Goal: Task Accomplishment & Management: Use online tool/utility

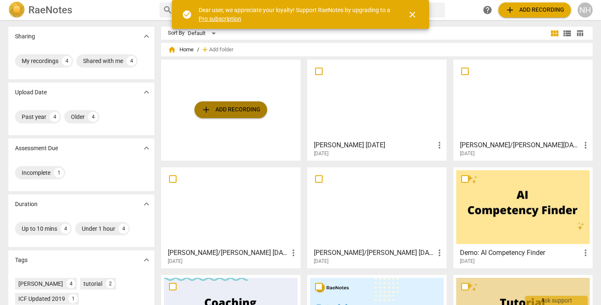
click at [206, 112] on span "add" at bounding box center [206, 110] width 10 height 10
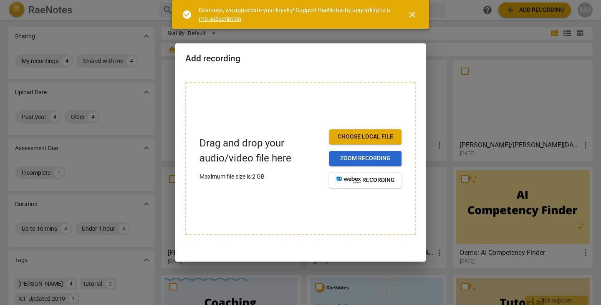
click at [352, 157] on span "Zoom recording" at bounding box center [365, 158] width 59 height 8
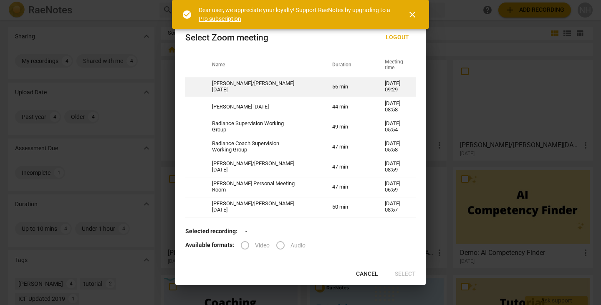
click at [200, 87] on td at bounding box center [193, 87] width 17 height 20
radio input "true"
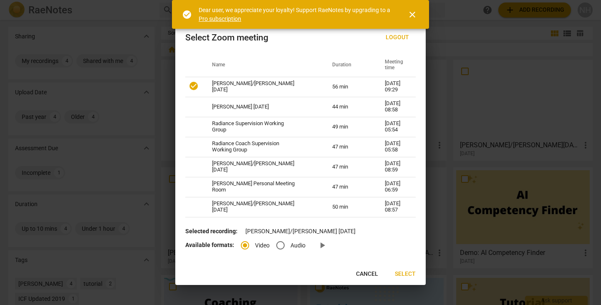
click at [402, 274] on span "Select" at bounding box center [405, 274] width 21 height 8
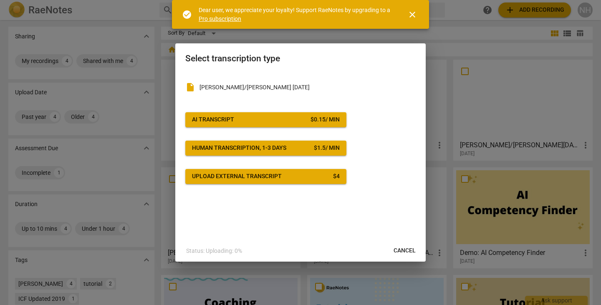
click at [332, 122] on div "$ 0.15 / min" at bounding box center [325, 120] width 29 height 8
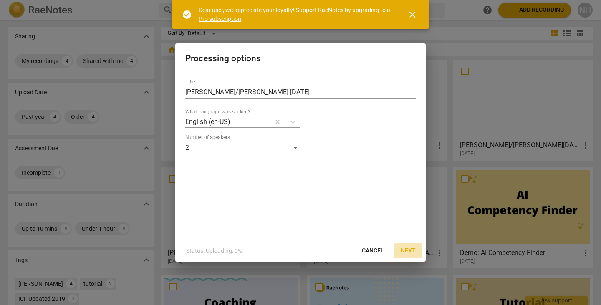
click at [413, 252] on span "Next" at bounding box center [408, 251] width 15 height 8
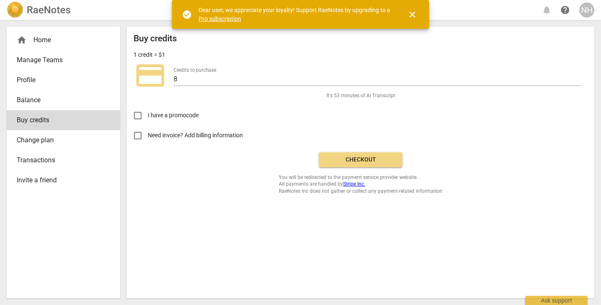
click at [414, 14] on span "close" at bounding box center [413, 15] width 10 height 10
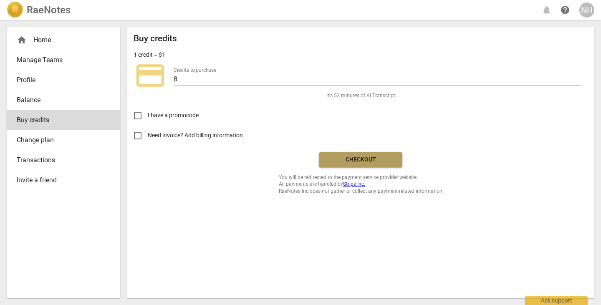
click at [358, 165] on button "Checkout" at bounding box center [361, 159] width 84 height 15
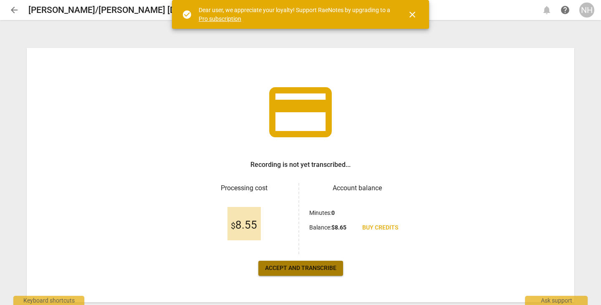
click at [321, 267] on span "Accept and transcribe" at bounding box center [300, 268] width 71 height 8
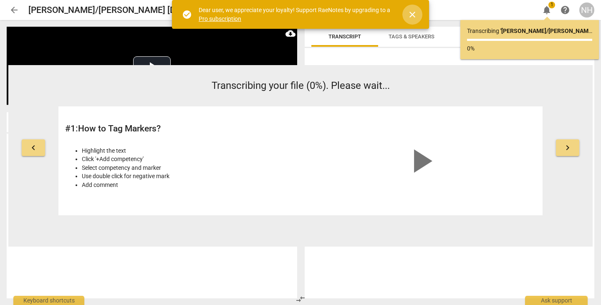
click at [416, 13] on span "close" at bounding box center [413, 15] width 10 height 10
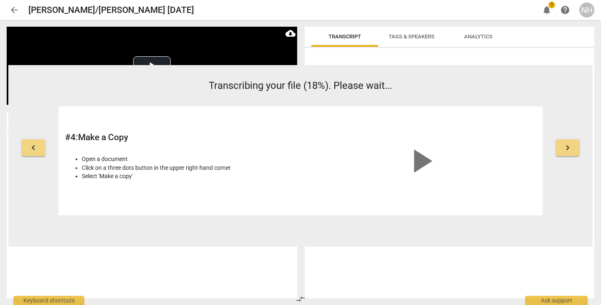
click at [405, 173] on span "play_arrow" at bounding box center [421, 161] width 40 height 40
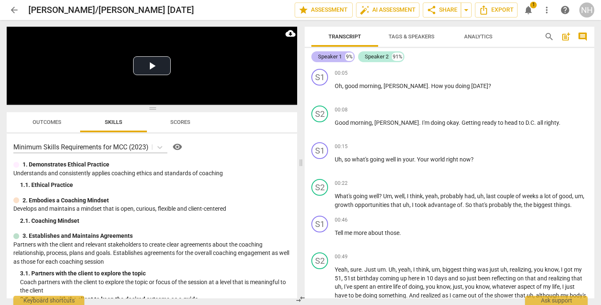
click at [333, 61] on div "Speaker 1" at bounding box center [330, 57] width 24 height 8
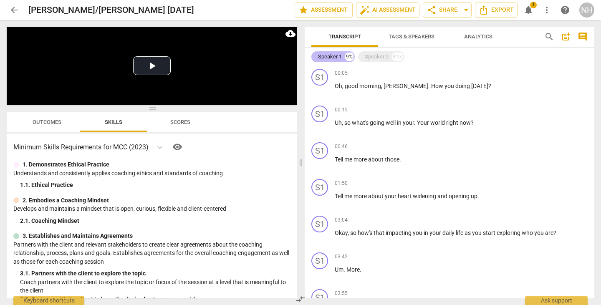
click at [334, 57] on div "Speaker 1" at bounding box center [330, 57] width 24 height 8
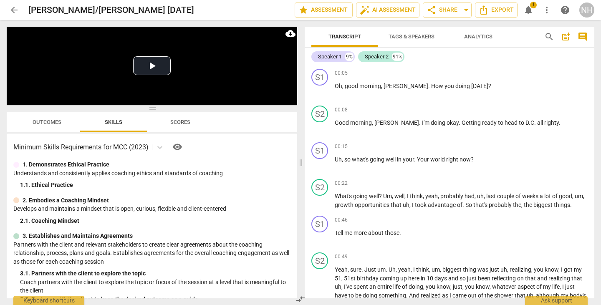
click at [424, 38] on span "Tags & Speakers" at bounding box center [412, 36] width 46 height 6
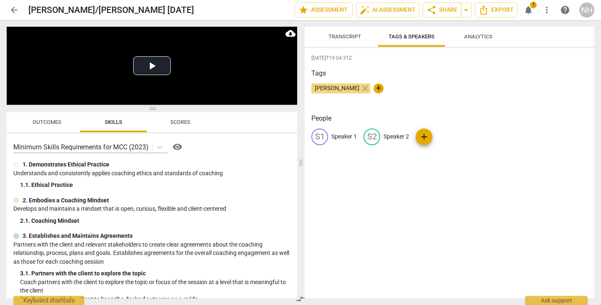
click at [345, 137] on p "Speaker 1" at bounding box center [344, 136] width 25 height 9
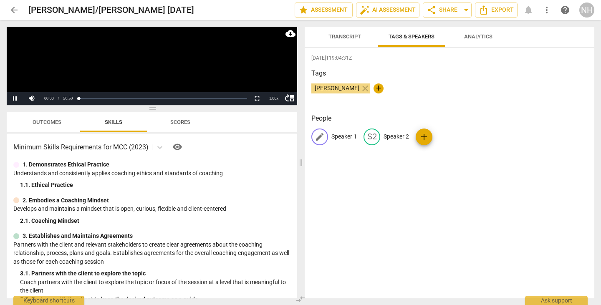
click at [344, 137] on p "Speaker 1" at bounding box center [344, 136] width 25 height 9
type input "[PERSON_NAME]"
click at [16, 99] on button "Pause" at bounding box center [15, 98] width 17 height 13
click at [347, 137] on p "[PERSON_NAME]" at bounding box center [354, 136] width 45 height 9
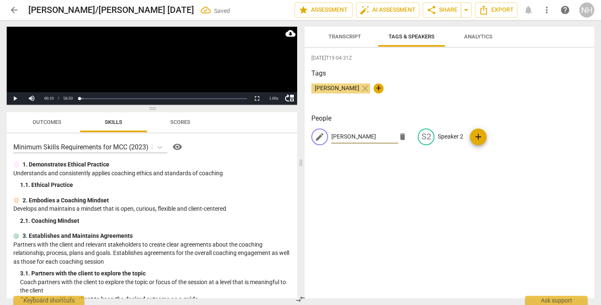
click at [362, 139] on input "[PERSON_NAME]" at bounding box center [365, 136] width 67 height 13
type input "[PERSON_NAME]"
click at [451, 139] on p "Speaker 2" at bounding box center [450, 136] width 25 height 9
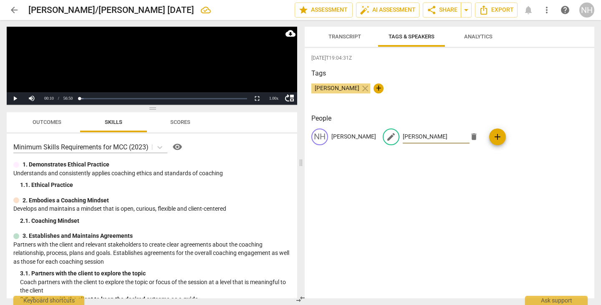
type input "[PERSON_NAME]"
click at [349, 36] on span "Transcript" at bounding box center [345, 36] width 33 height 6
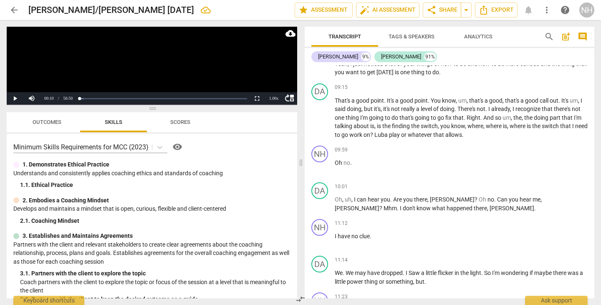
scroll to position [1211, 0]
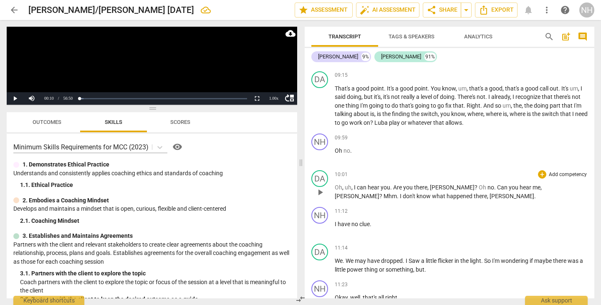
click at [436, 191] on span "[PERSON_NAME]" at bounding box center [452, 187] width 45 height 7
click at [490, 200] on span "[PERSON_NAME]" at bounding box center [512, 196] width 45 height 7
click at [380, 196] on span "[PERSON_NAME]" at bounding box center [357, 196] width 45 height 7
click at [477, 229] on p "I have no clue ." at bounding box center [461, 224] width 253 height 9
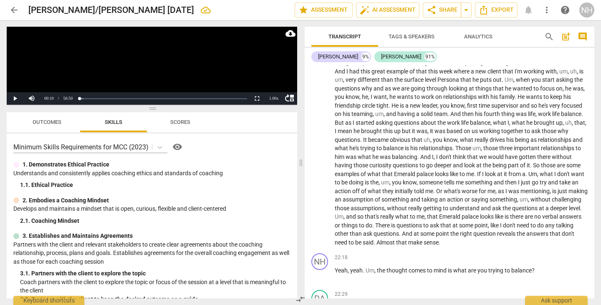
scroll to position [2728, 0]
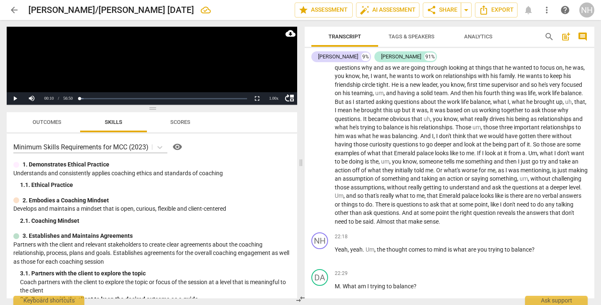
click at [485, 37] on span "Analytics" at bounding box center [478, 36] width 28 height 6
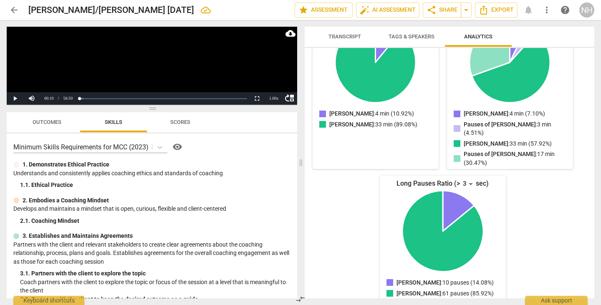
scroll to position [0, 0]
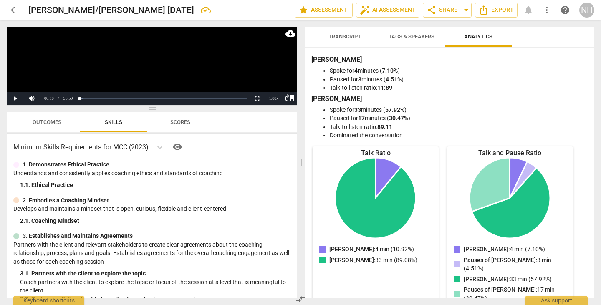
click at [352, 38] on span "Transcript" at bounding box center [345, 36] width 33 height 6
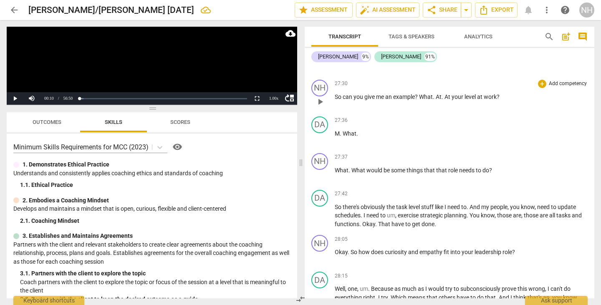
scroll to position [3521, 0]
